Goal: Use online tool/utility: Use online tool/utility

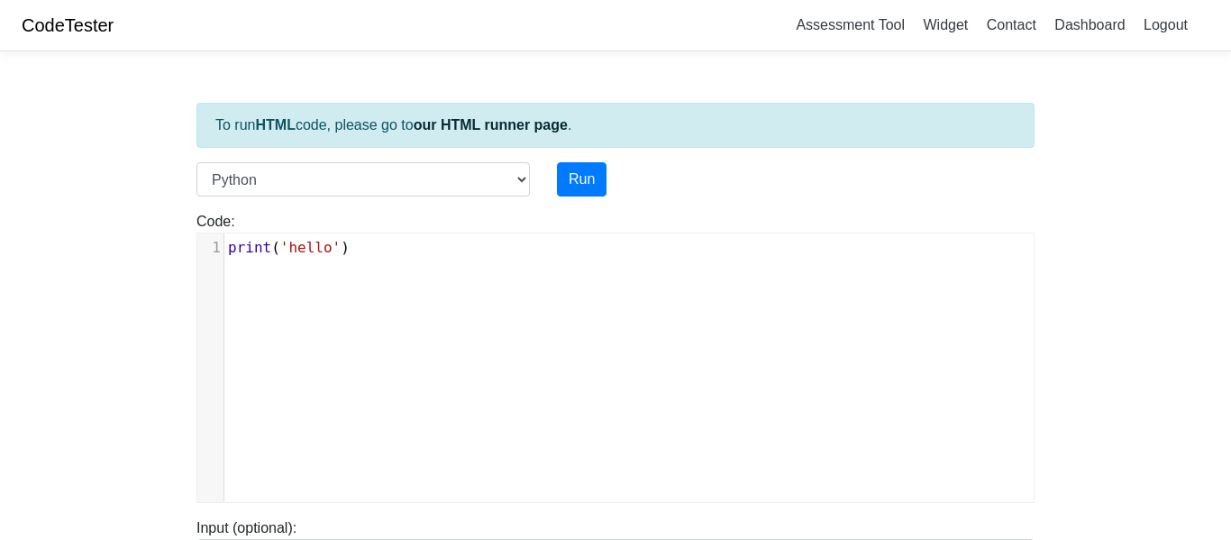
click at [521, 117] on link "our HTML runner page" at bounding box center [491, 124] width 154 height 15
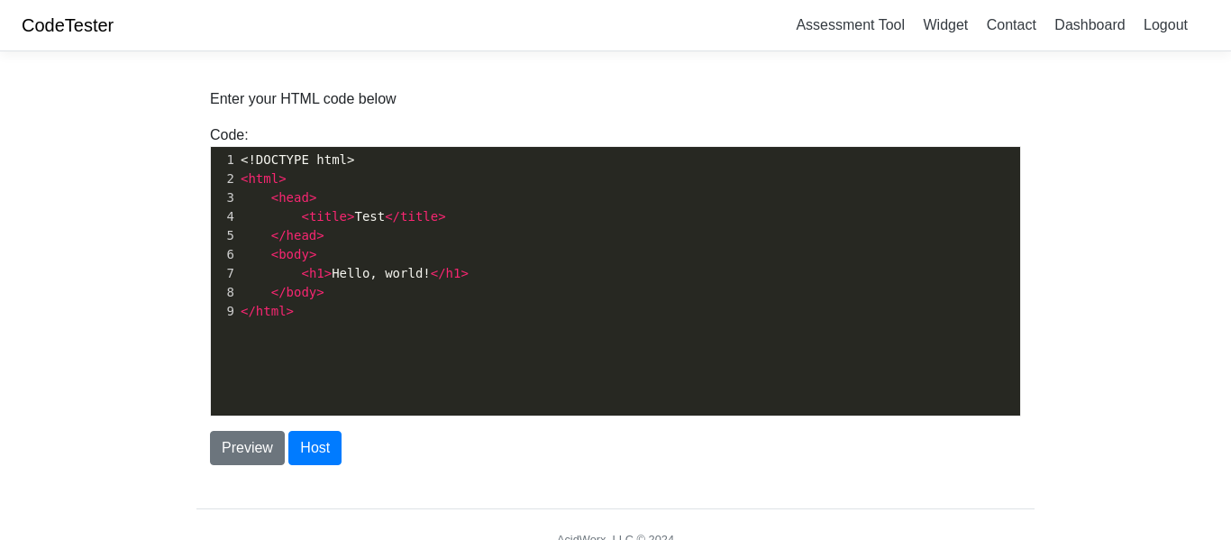
scroll to position [6, 0]
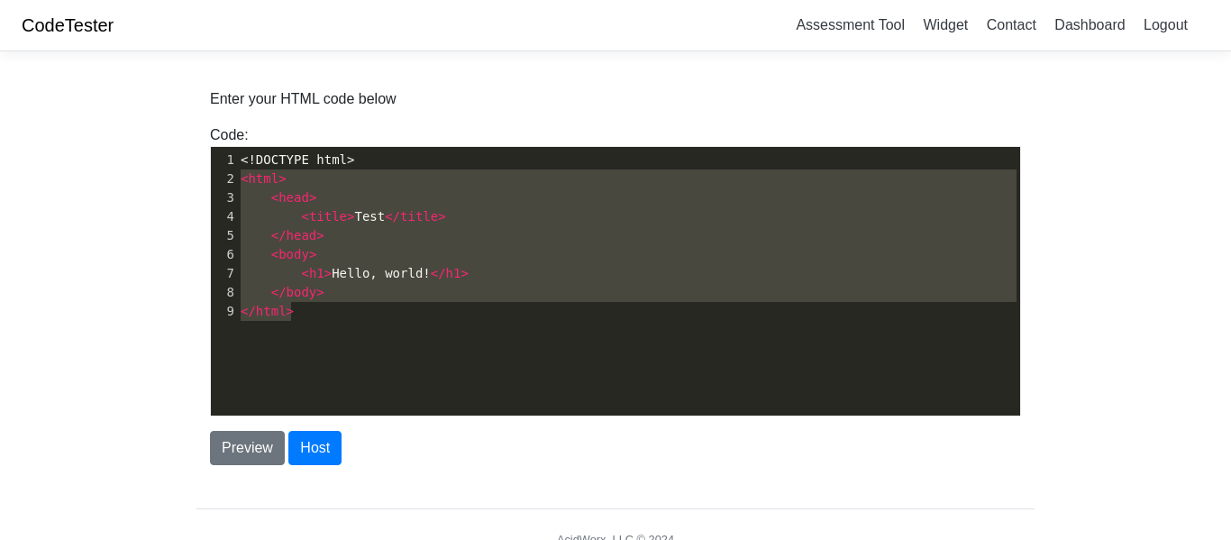
type textarea "<!DOCTYPE html> <html> <head> <title>Test</title> </head> <body> <h1>Hello, wor…"
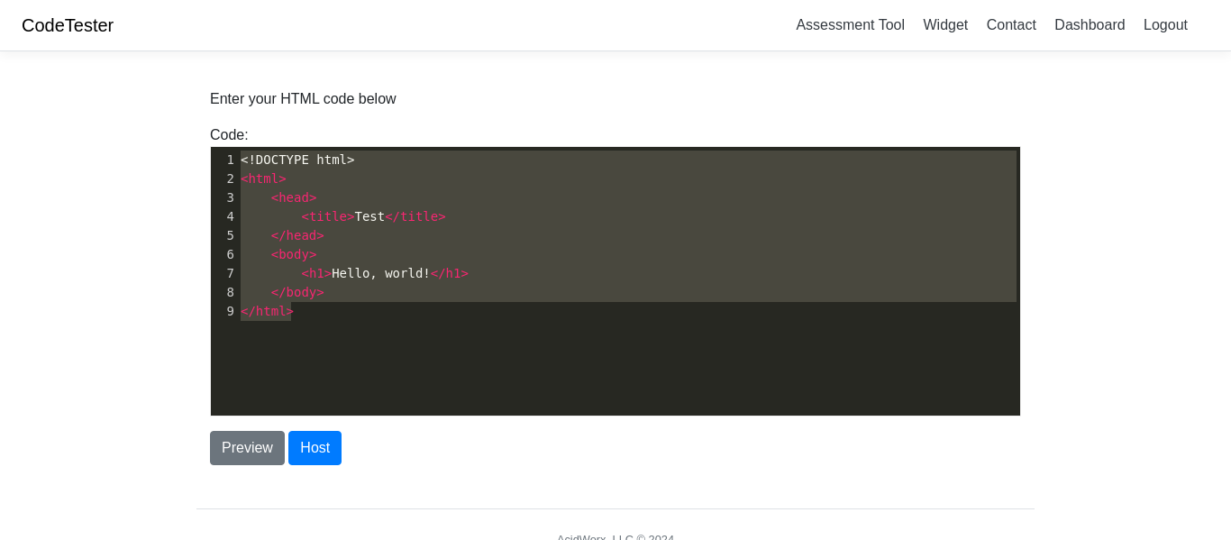
drag, startPoint x: 361, startPoint y: 312, endPoint x: 211, endPoint y: 148, distance: 222.7
click at [211, 148] on div "x 1 <!DOCTYPE html> 2 < html > 3 < head > 4 < title > Test </ title > 5 </ head…" at bounding box center [629, 295] width 836 height 296
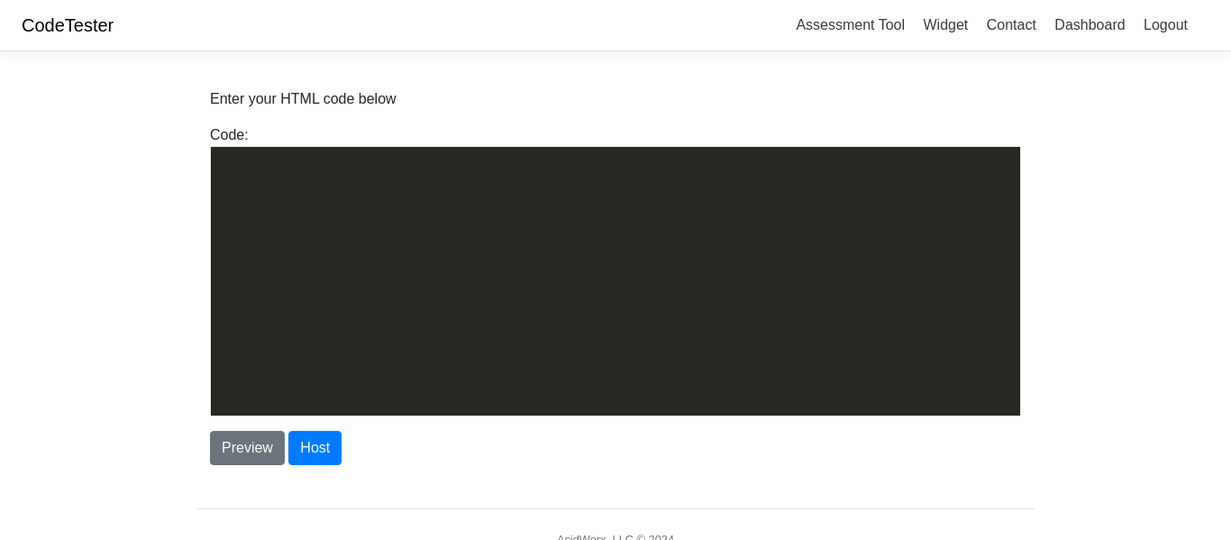
scroll to position [5550, 0]
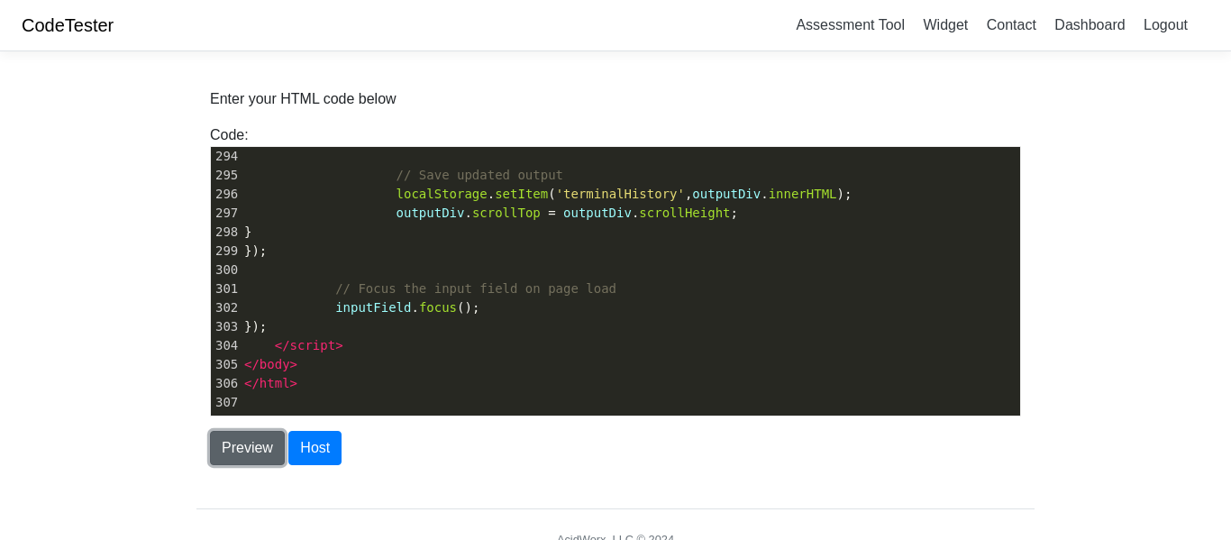
click at [264, 447] on button "Preview" at bounding box center [247, 448] width 75 height 34
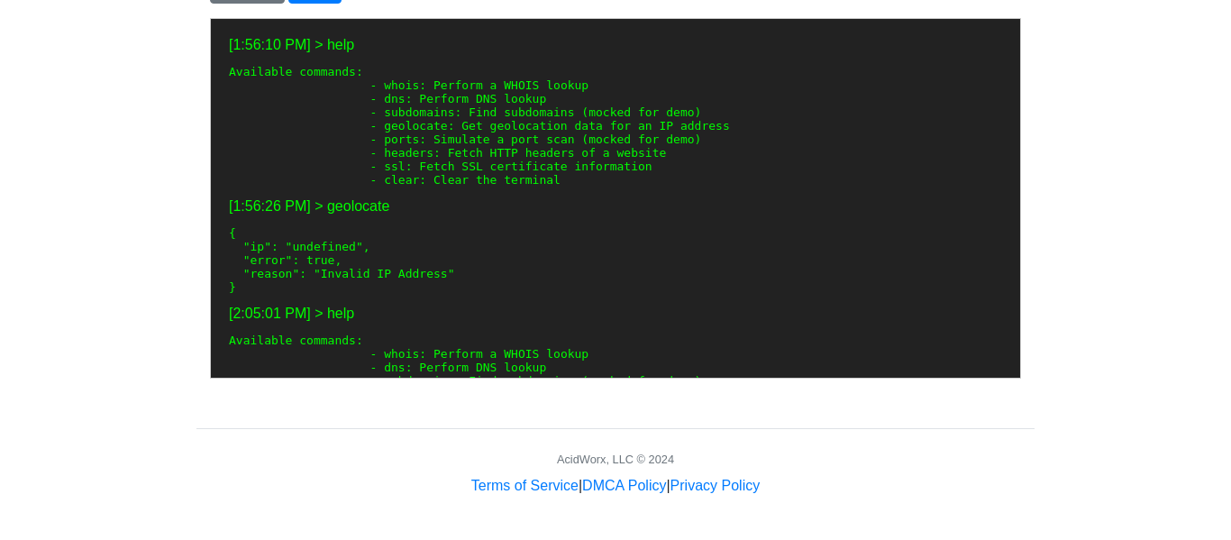
scroll to position [642, 0]
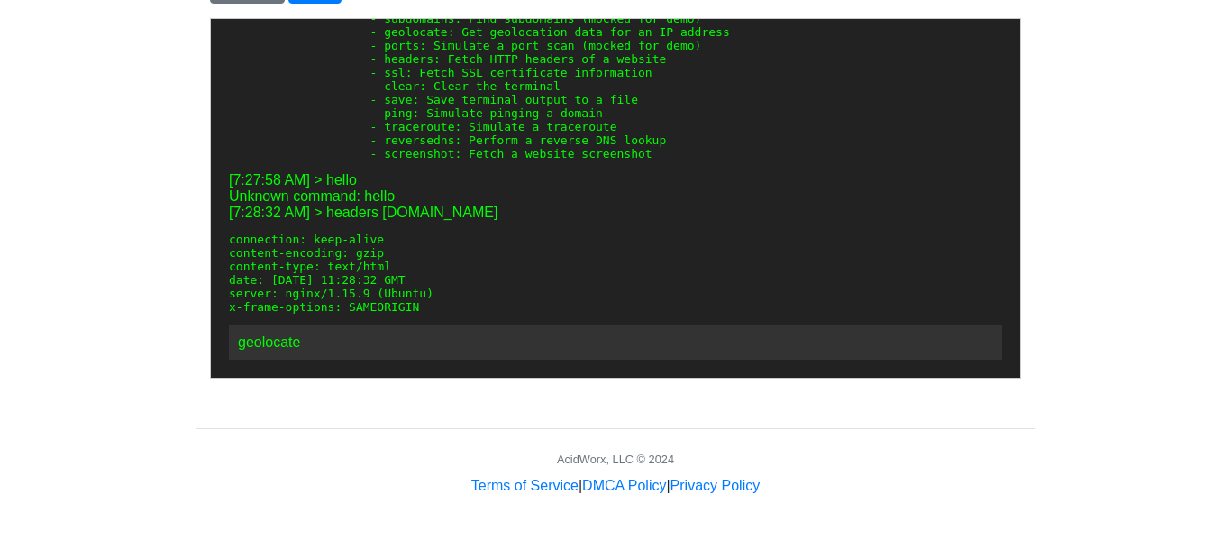
paste input "[TECHNICAL_ID]"
type input "geolocate [TECHNICAL_ID]"
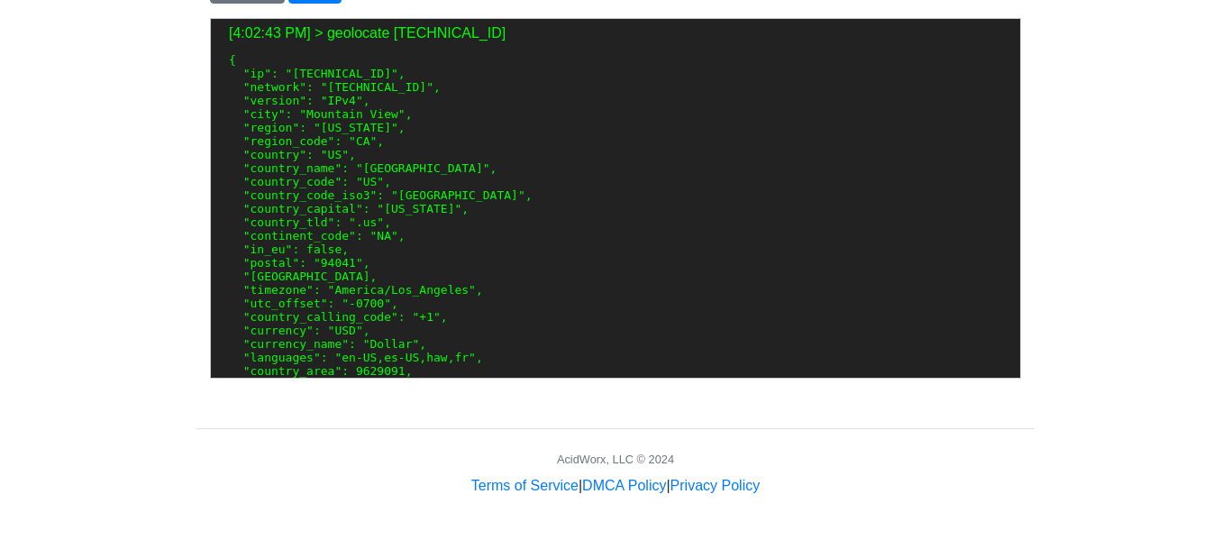
scroll to position [894, 0]
click at [493, 261] on pre "{ "ip": "[TECHNICAL_ID]", "network": "[TECHNICAL_ID]", "version": "IPv4", "city…" at bounding box center [614, 239] width 773 height 379
click at [1114, 258] on body "CodeTester Assessment Tool Widget Contact Dashboard Logout Enter your HTML code…" at bounding box center [615, 17] width 1231 height 958
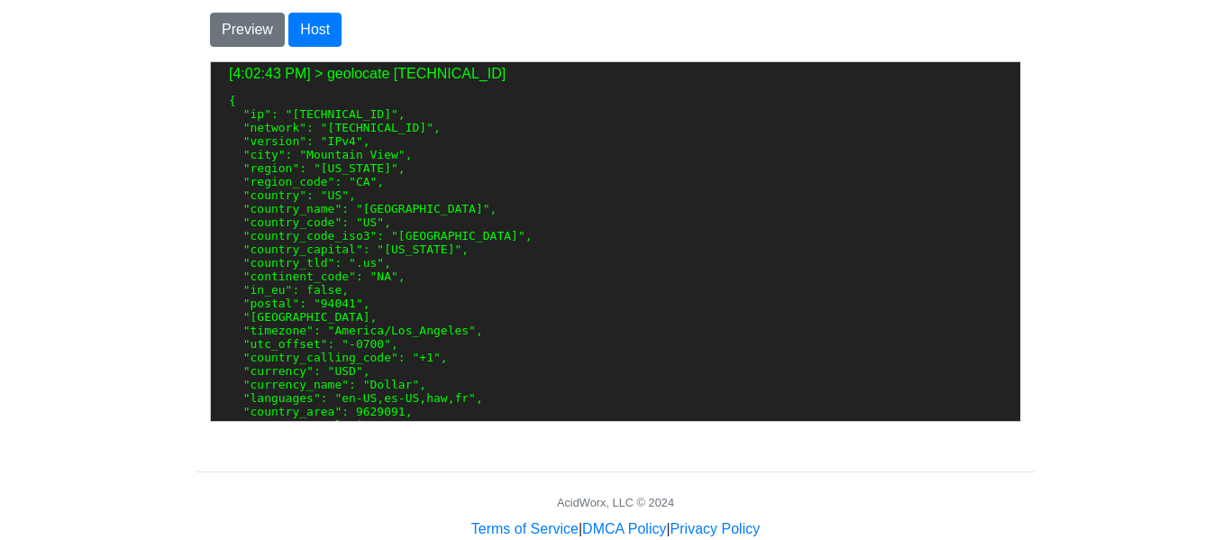
scroll to position [415, 0]
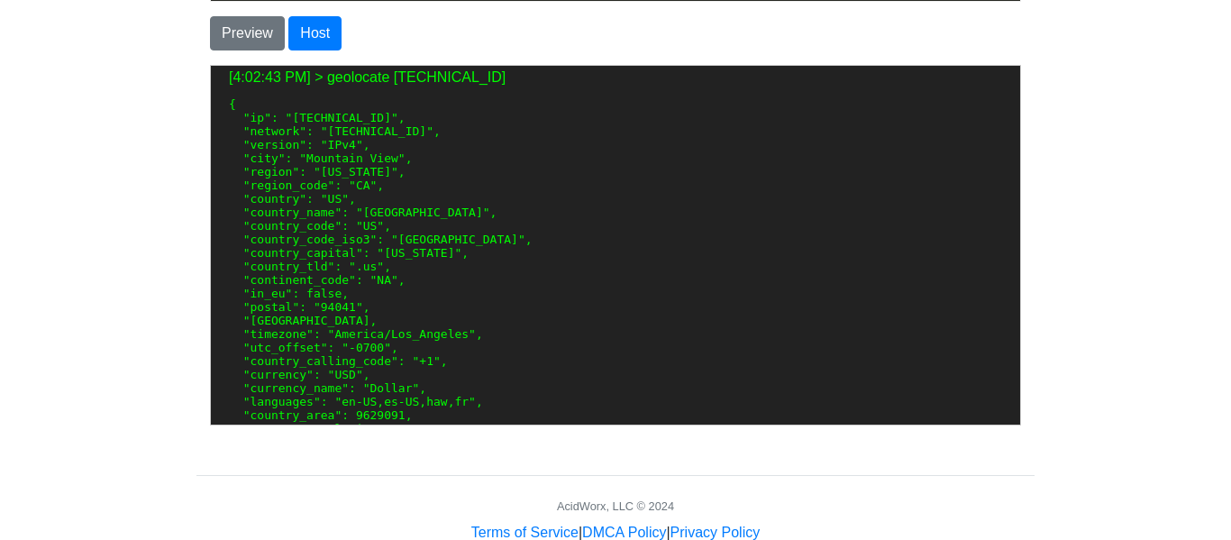
click at [439, 363] on pre "{ "ip": "[TECHNICAL_ID]", "network": "[TECHNICAL_ID]", "version": "IPv4", "city…" at bounding box center [614, 285] width 773 height 379
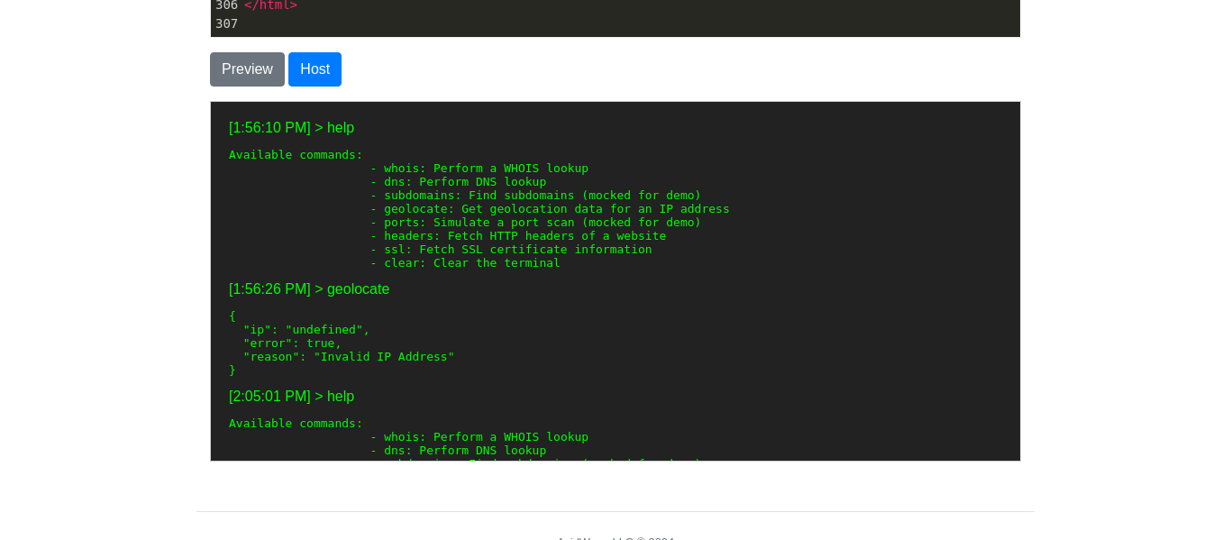
scroll to position [36, 0]
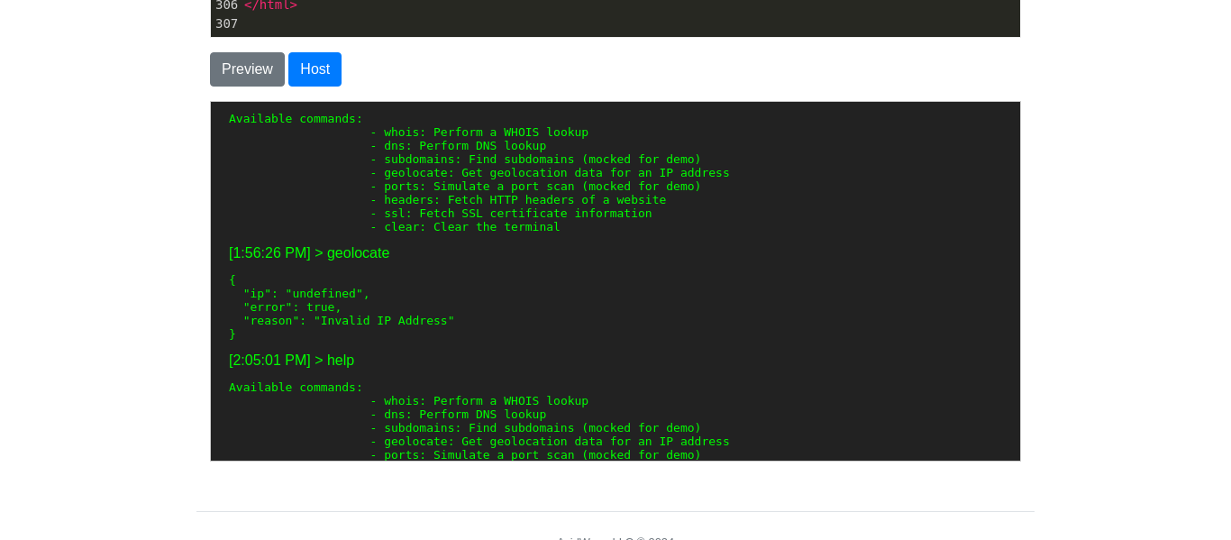
click at [569, 420] on domain ": Perform a WHOIS lookup - dns : Perform DNS lookup - subdomains : Find subdoma…" at bounding box center [478, 481] width 501 height 176
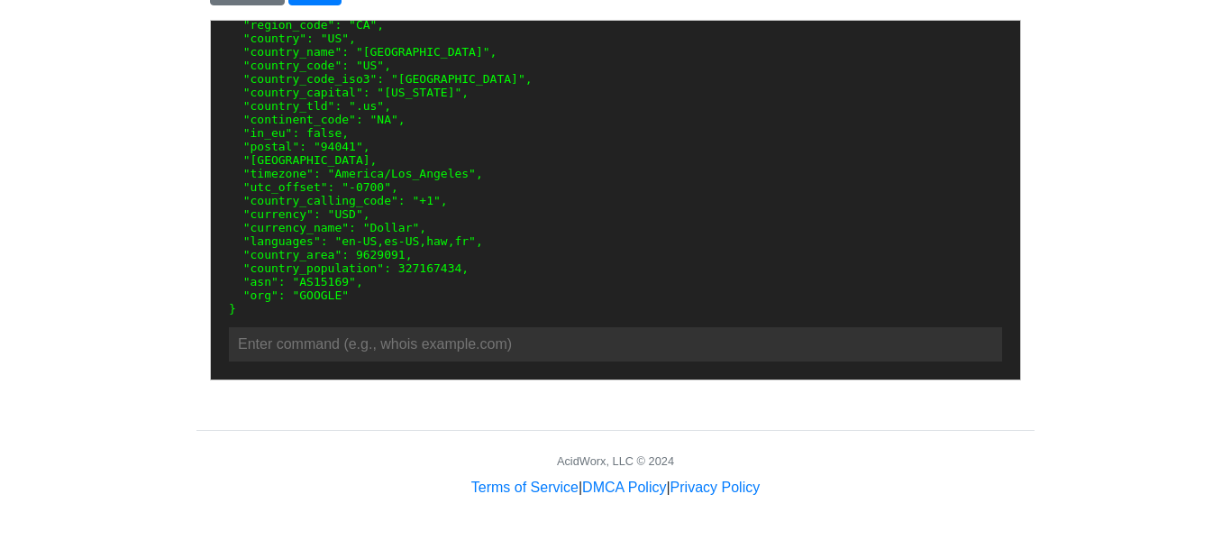
scroll to position [462, 0]
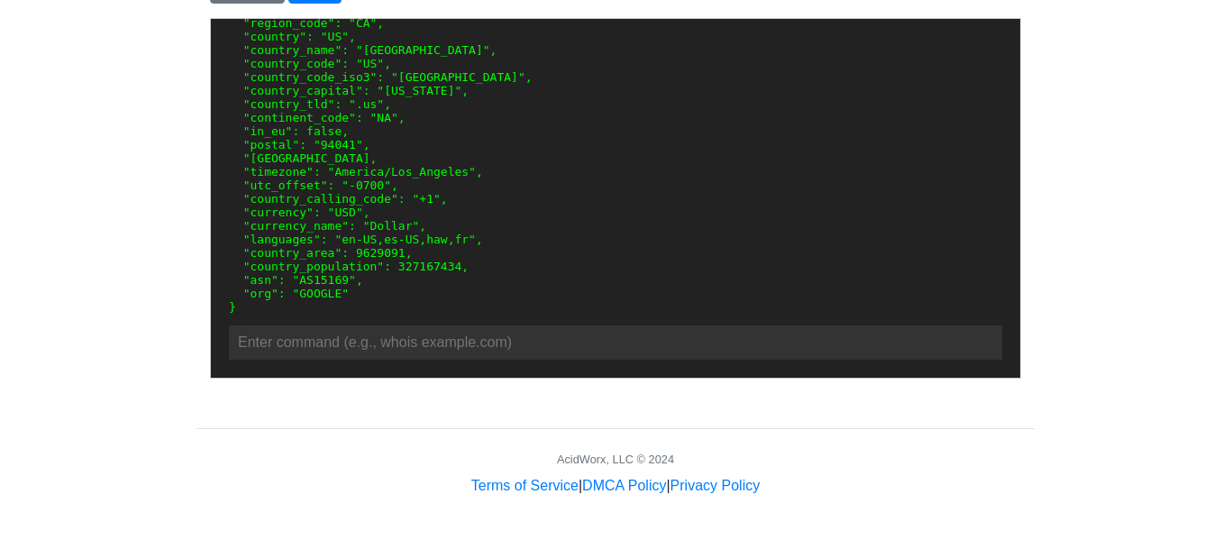
click at [488, 348] on input "text" at bounding box center [614, 342] width 773 height 34
type input "clear"
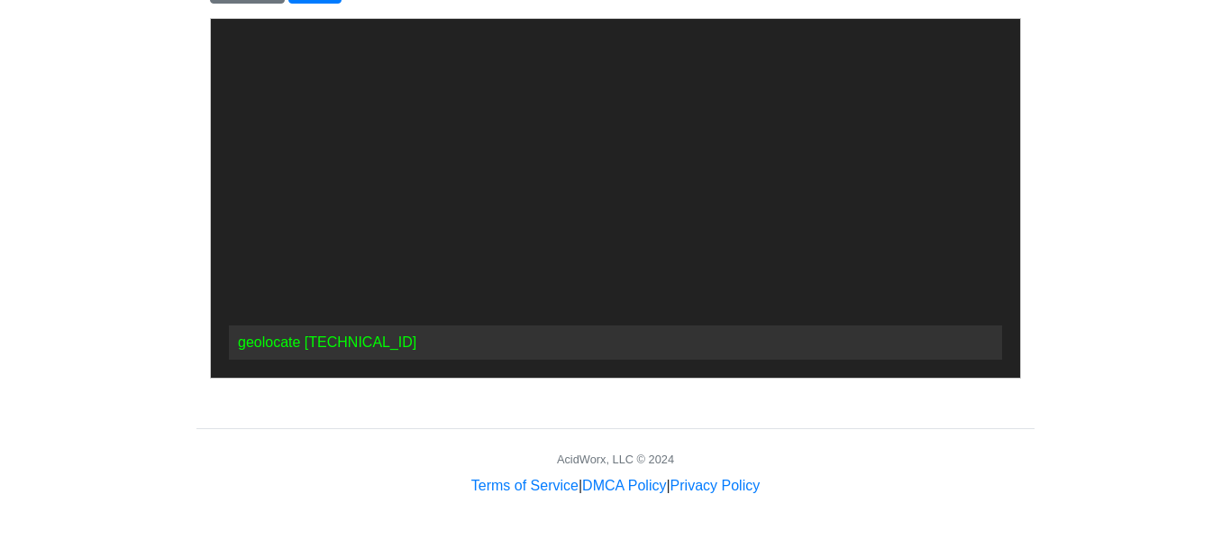
type input "geolocate [TECHNICAL_ID]"
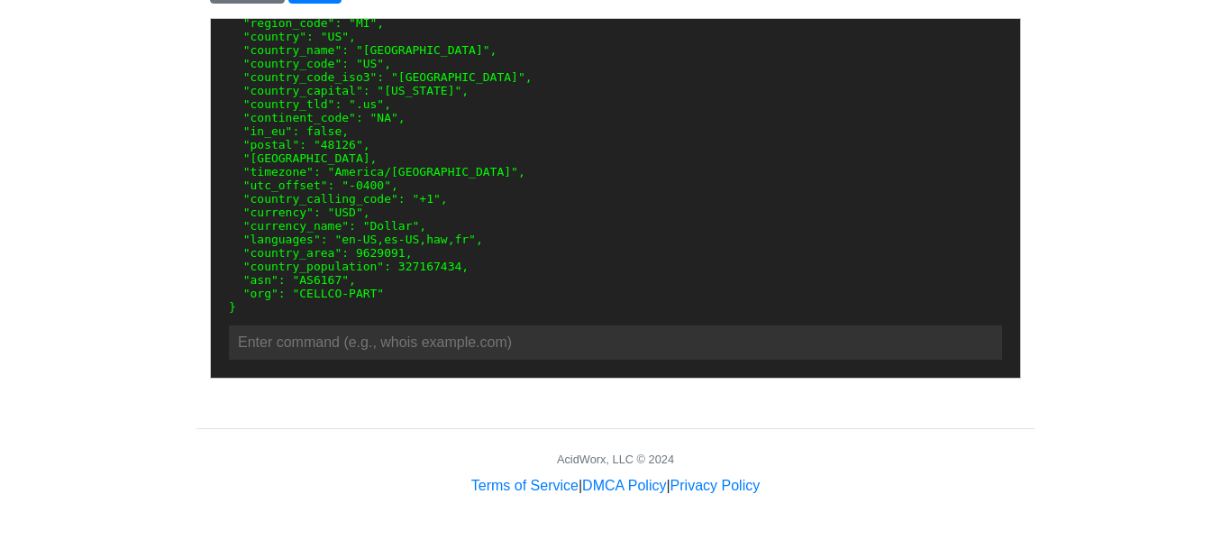
click at [578, 155] on pre "{ "ip": "[TECHNICAL_ID]", "network": "[TECHNICAL_ID]", "version": "IPv4", "city…" at bounding box center [614, 123] width 773 height 379
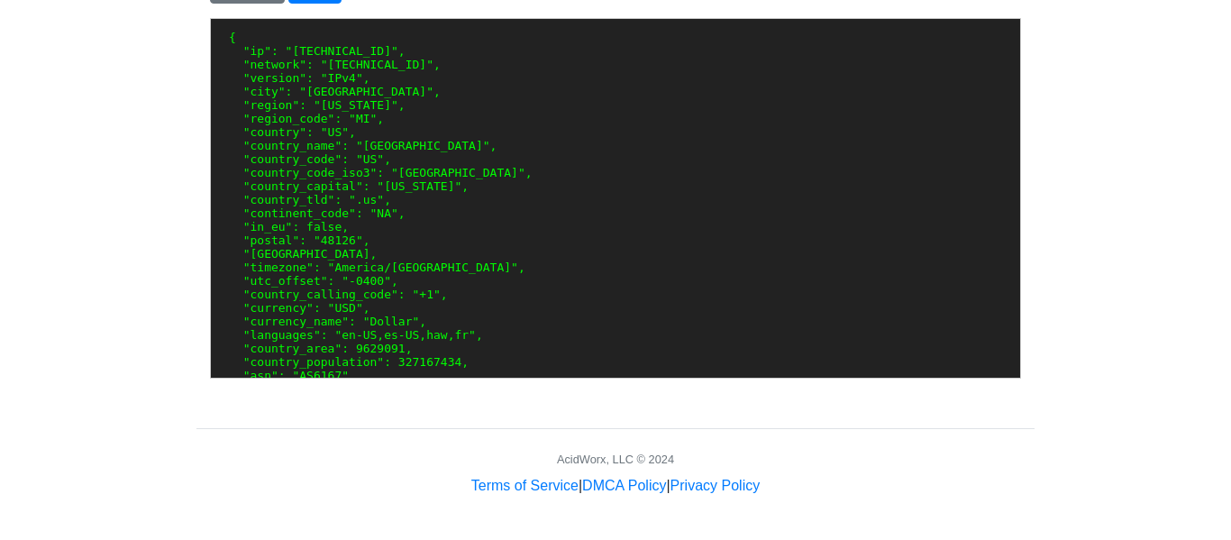
scroll to position [27, 0]
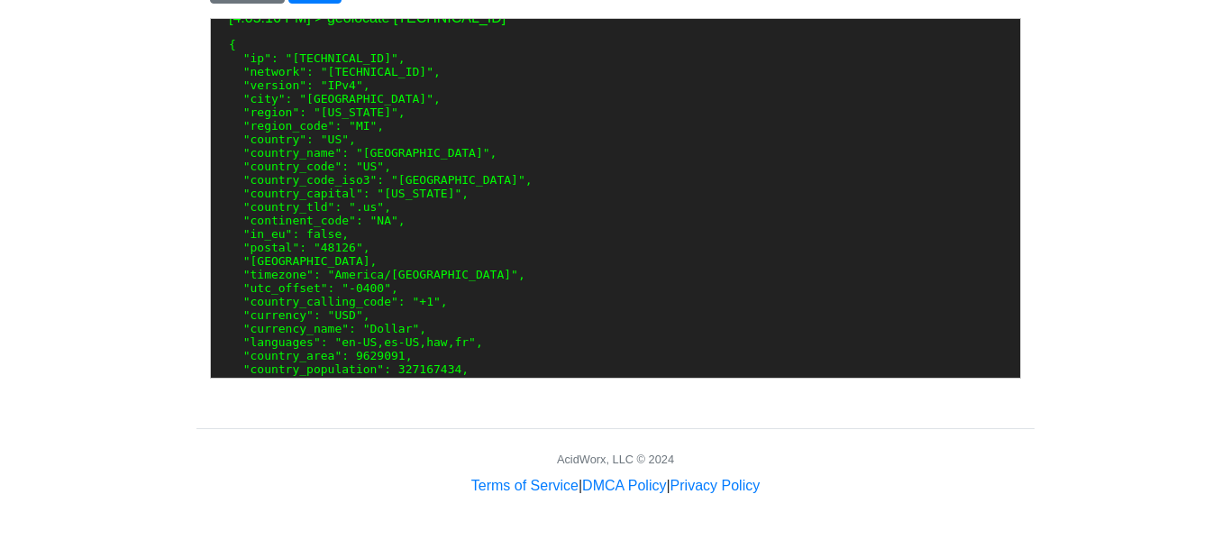
click at [553, 287] on pre "{ "ip": "[TECHNICAL_ID]", "network": "[TECHNICAL_ID]", "version": "IPv4", "city…" at bounding box center [614, 226] width 773 height 379
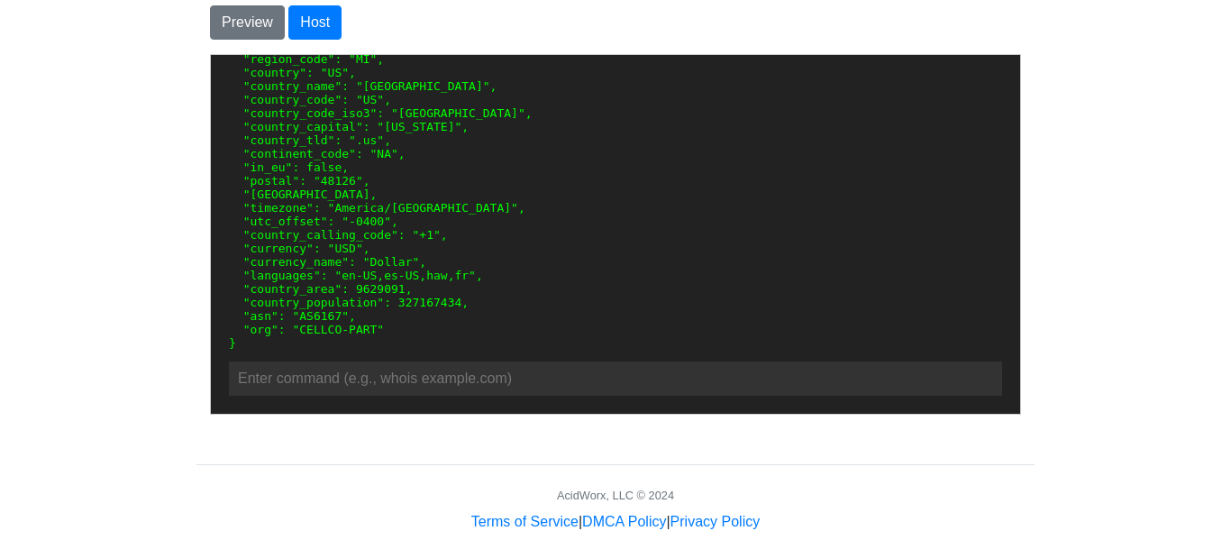
scroll to position [171, 0]
click at [471, 205] on pre "{ "ip": "[TECHNICAL_ID]", "network": "[TECHNICAL_ID]", "version": "IPv4", "city…" at bounding box center [614, 159] width 773 height 379
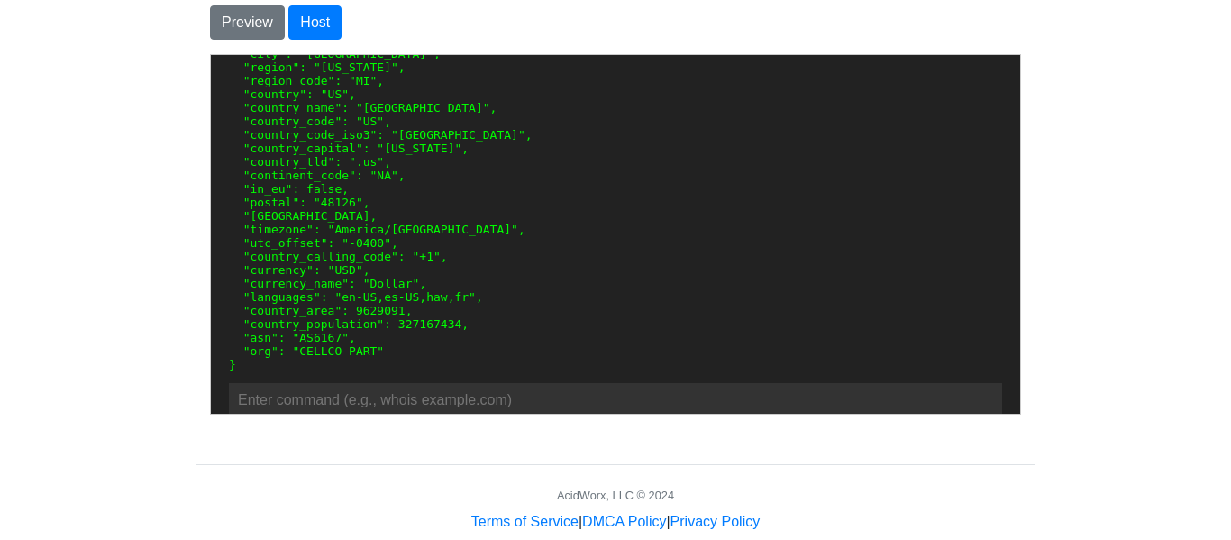
click at [1096, 288] on body "CodeTester Assessment Tool Widget Contact Dashboard Logout Enter your HTML code…" at bounding box center [615, 54] width 1231 height 958
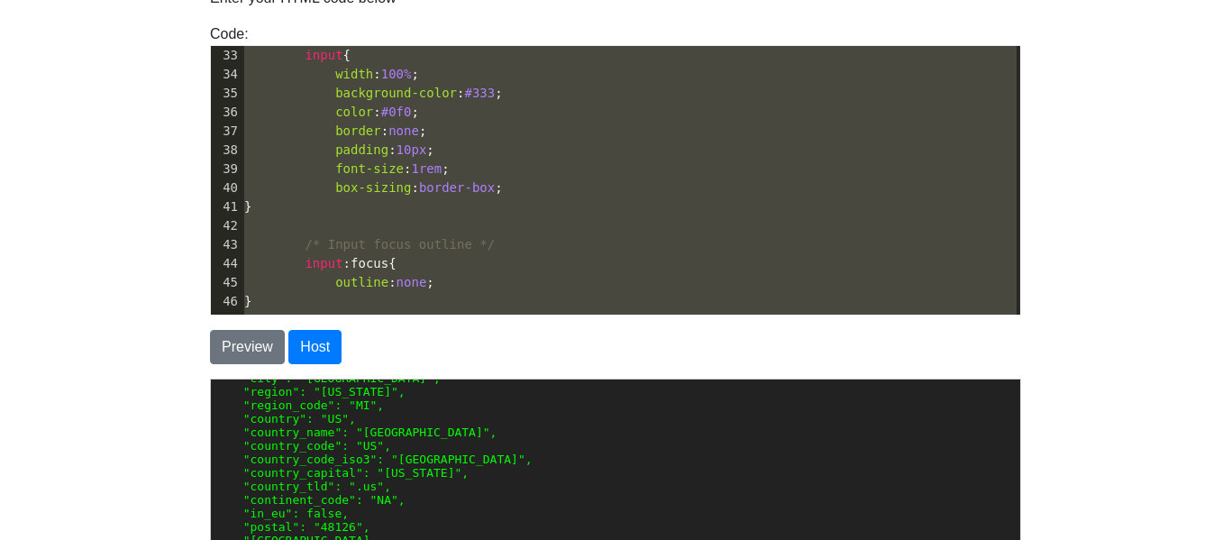
scroll to position [0, 0]
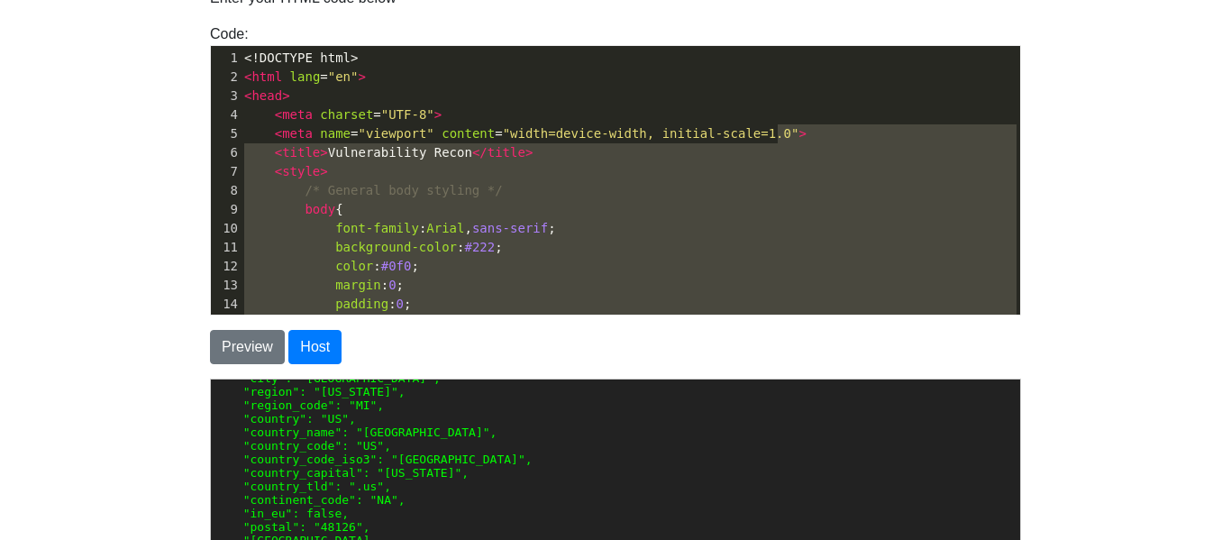
type textarea "<!DOCTYPE html> <html lang="en"> <head> <meta charset="UTF-8"> <meta name="view…"
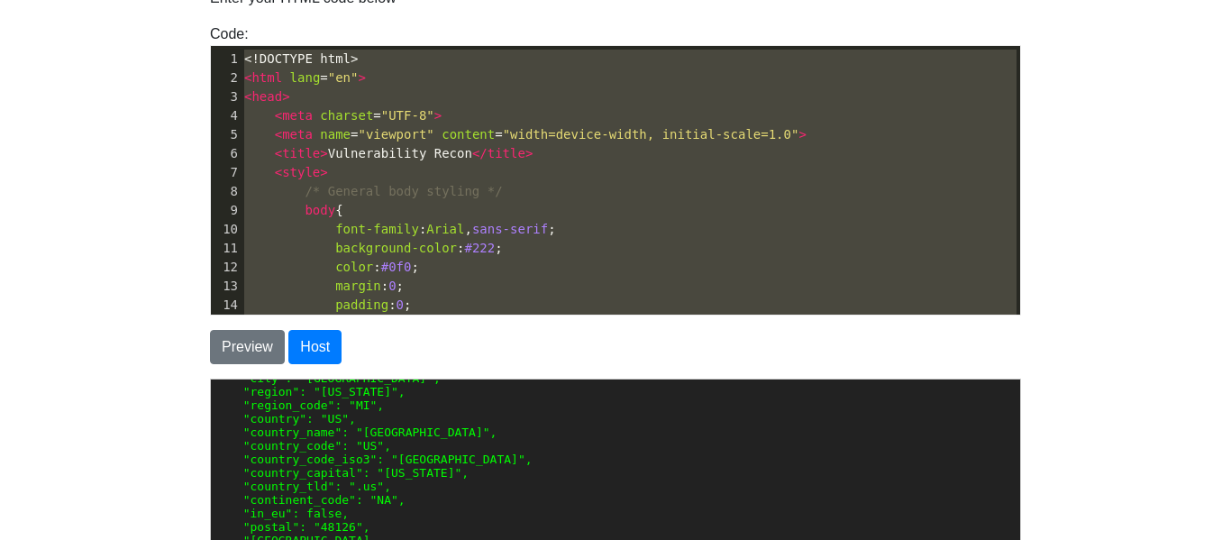
drag, startPoint x: 1012, startPoint y: 289, endPoint x: 992, endPoint y: -5, distance: 295.4
click at [472, 157] on span "</" at bounding box center [479, 153] width 15 height 14
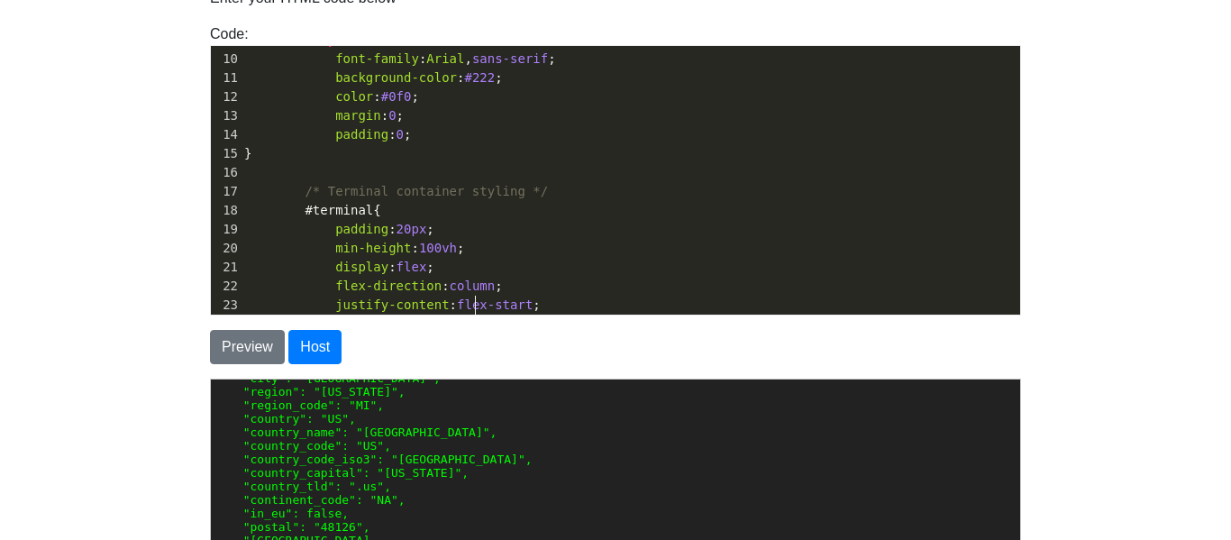
scroll to position [208, 0]
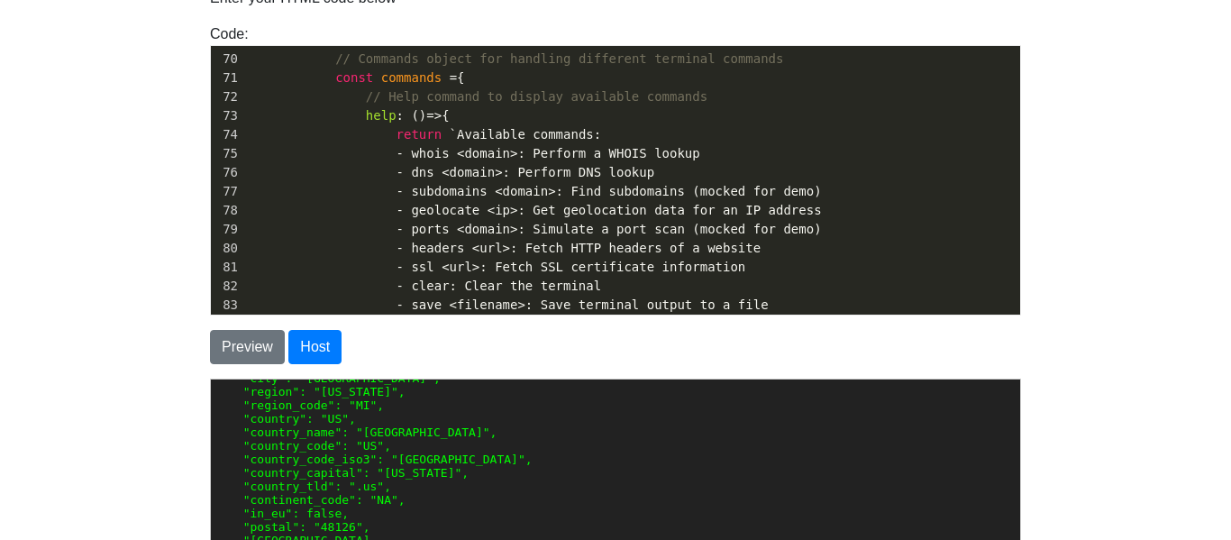
click at [793, 182] on pre "- subdomains <domain>: Find subdomains (mocked for demo)" at bounding box center [631, 191] width 780 height 19
click at [793, 220] on pre "- ports <domain>: Simulate a port scan (mocked for demo)" at bounding box center [631, 229] width 780 height 19
